Goal: Task Accomplishment & Management: Complete application form

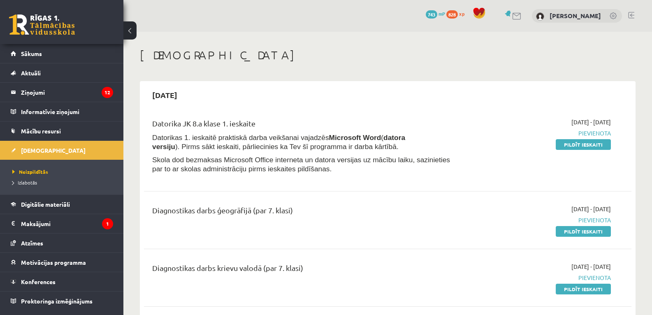
drag, startPoint x: 602, startPoint y: 146, endPoint x: 418, endPoint y: 197, distance: 190.2
click at [602, 146] on link "Pildīt ieskaiti" at bounding box center [583, 144] width 55 height 11
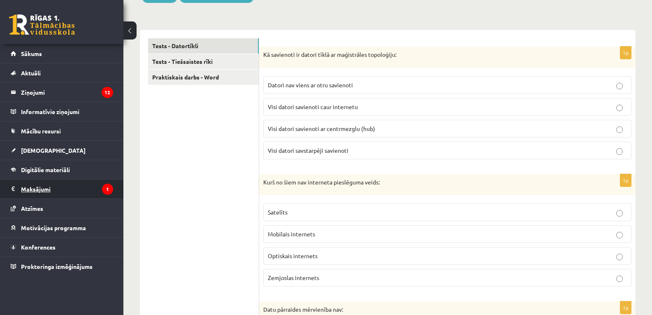
scroll to position [164, 0]
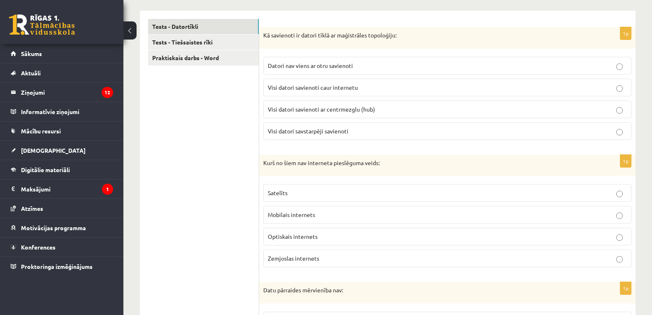
click at [306, 127] on span "Visi datori savstarpēji savienoti" at bounding box center [308, 130] width 81 height 7
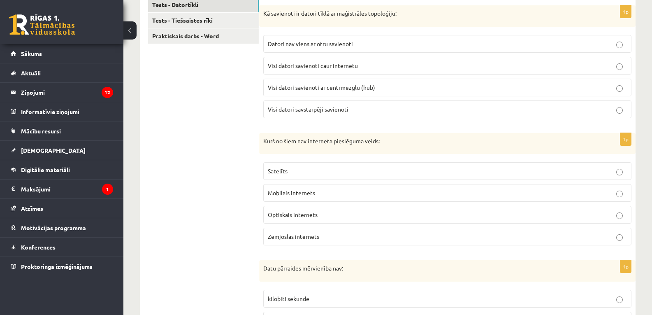
scroll to position [206, 0]
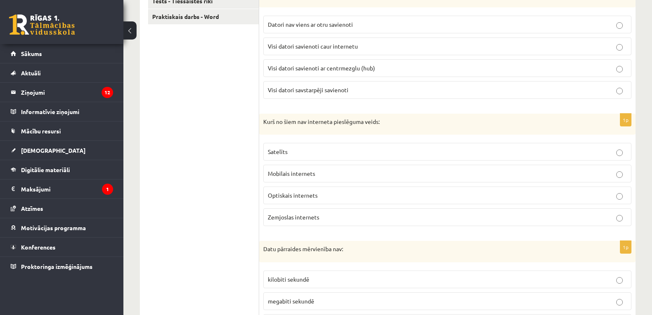
click at [304, 213] on p "Zemjoslas internets" at bounding box center [447, 217] width 359 height 9
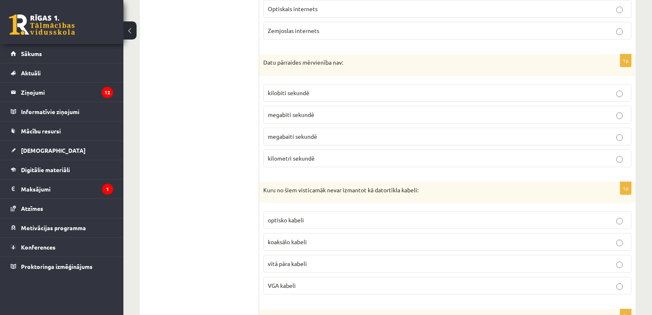
scroll to position [411, 0]
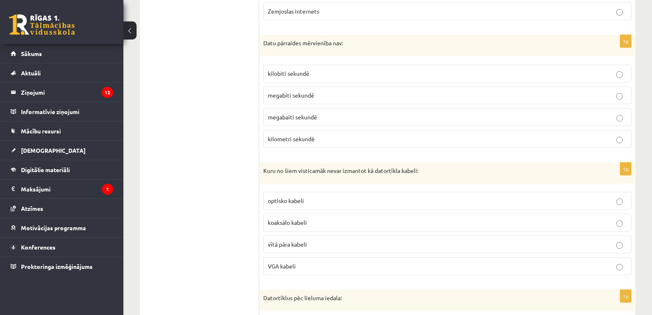
click at [388, 134] on p "kilometri sekundē" at bounding box center [447, 138] width 359 height 9
click at [620, 264] on label "VGA kabeli" at bounding box center [447, 266] width 368 height 18
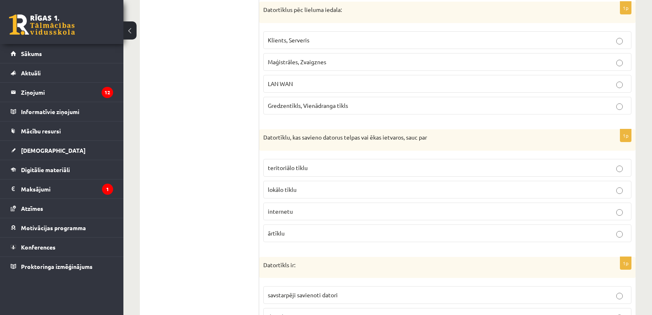
scroll to position [658, 0]
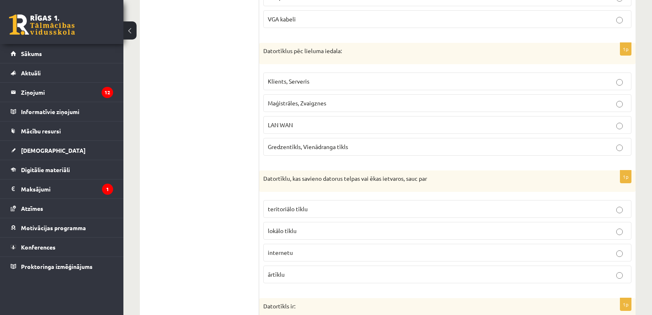
click at [316, 120] on p "LAN WAN" at bounding box center [447, 124] width 359 height 9
click at [347, 226] on p "lokālo tīklu" at bounding box center [447, 230] width 359 height 9
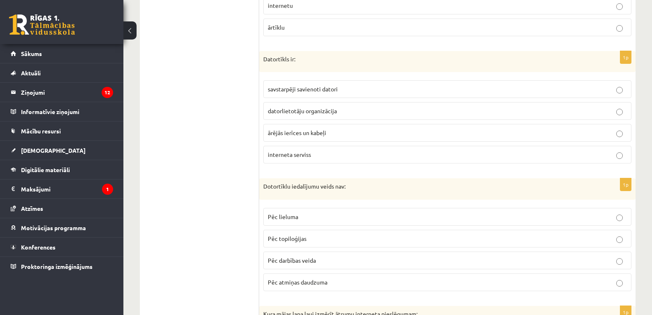
scroll to position [946, 0]
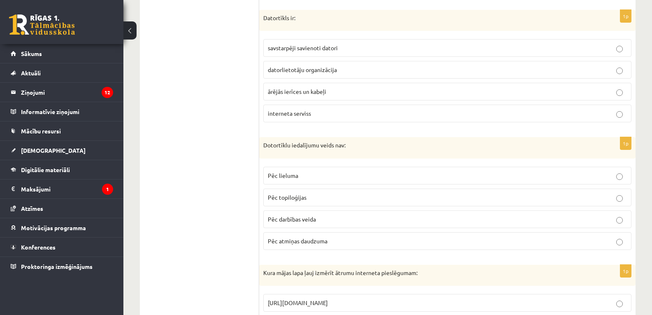
drag, startPoint x: 333, startPoint y: 40, endPoint x: 316, endPoint y: 53, distance: 21.4
click at [333, 44] on span "savstarpēji savienoti datori" at bounding box center [303, 47] width 70 height 7
click at [327, 237] on span "Pēc atmiņas daudzuma" at bounding box center [298, 240] width 60 height 7
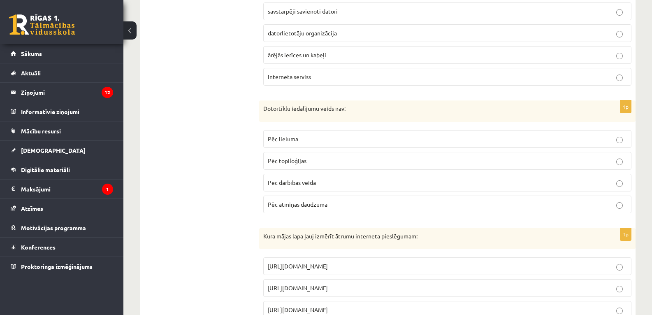
scroll to position [1030, 0]
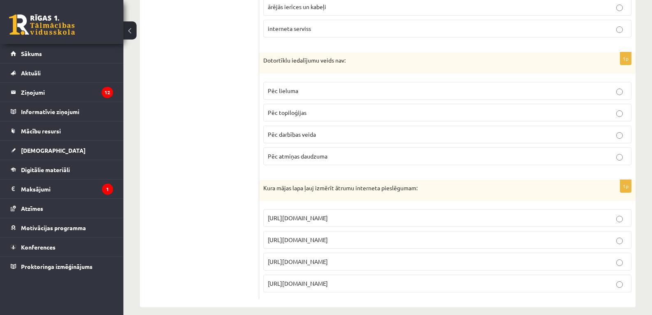
click at [348, 231] on label "https://www.speedtest.net" at bounding box center [447, 240] width 368 height 18
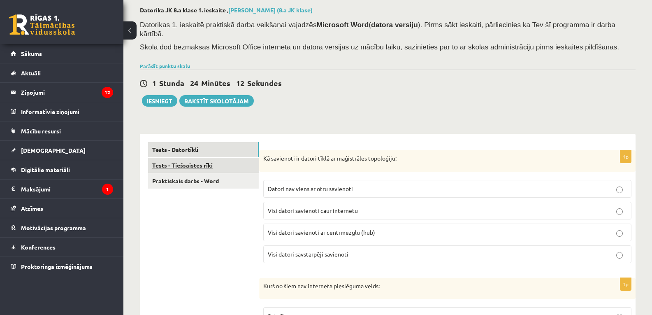
scroll to position [41, 0]
click at [200, 158] on link "Tests - Tiešsaistes rīki" at bounding box center [203, 165] width 111 height 15
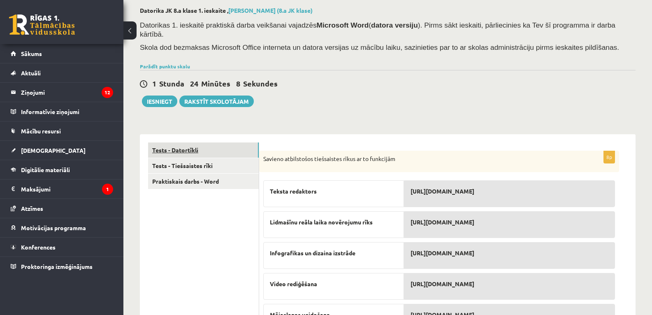
click at [190, 142] on link "Tests - Datortīkli" at bounding box center [203, 149] width 111 height 15
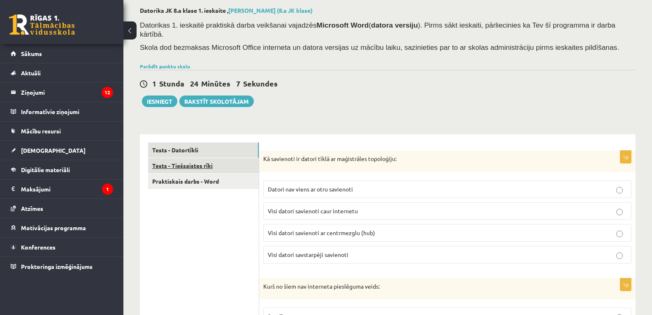
click at [194, 158] on link "Tests - Tiešsaistes rīki" at bounding box center [203, 165] width 111 height 15
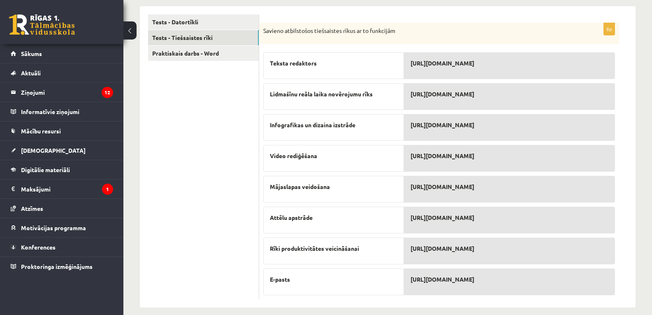
scroll to position [169, 0]
click at [187, 47] on link "Praktiskais darbs - Word" at bounding box center [203, 52] width 111 height 15
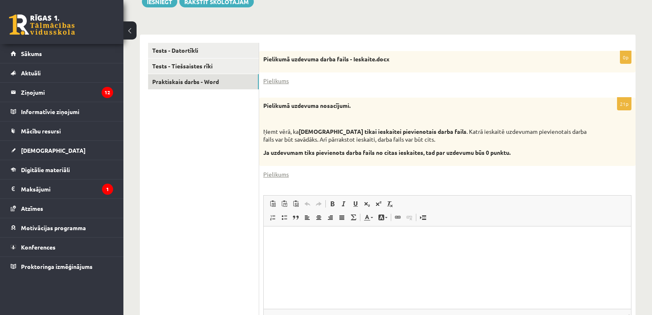
scroll to position [126, 0]
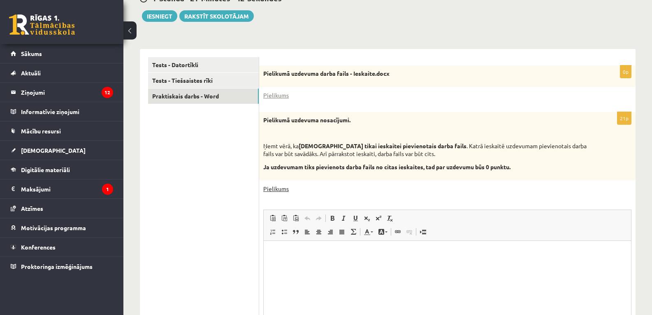
click at [282, 184] on link "Pielikums" at bounding box center [275, 188] width 25 height 9
click at [274, 91] on link "Pielikums" at bounding box center [275, 95] width 25 height 9
